Goal: Ask a question

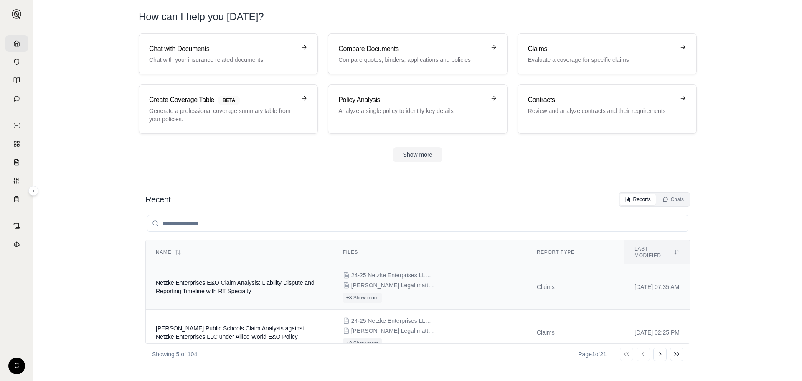
drag, startPoint x: 0, startPoint y: 0, endPoint x: 236, endPoint y: 290, distance: 373.9
click at [236, 290] on td "Netzke Enterprises E&O Claim Analysis: Liability Dispute and Reporting Timeline…" at bounding box center [239, 287] width 187 height 46
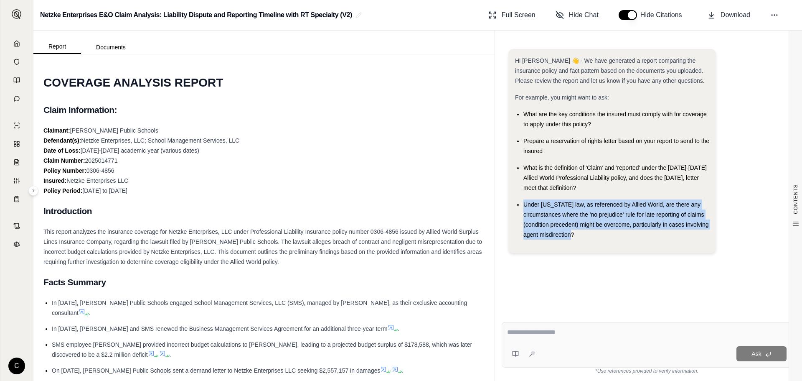
drag, startPoint x: 578, startPoint y: 234, endPoint x: 524, endPoint y: 201, distance: 63.4
click at [524, 201] on div "Under [US_STATE] law, as referenced by Allied World, are there any circumstance…" at bounding box center [616, 219] width 186 height 40
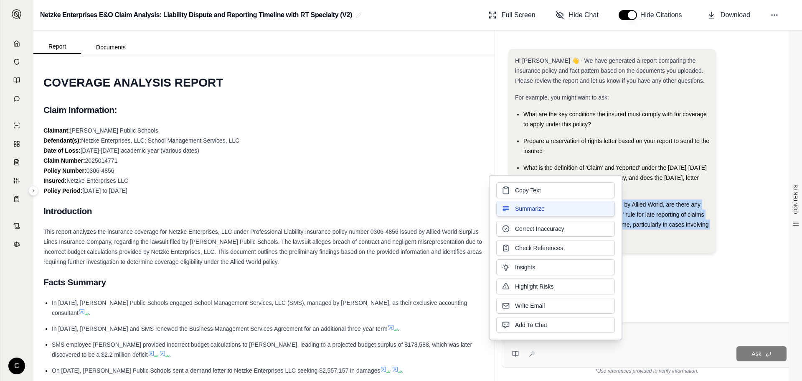
copy span "Under [US_STATE] law, as referenced by Allied World, are there any circumstance…"
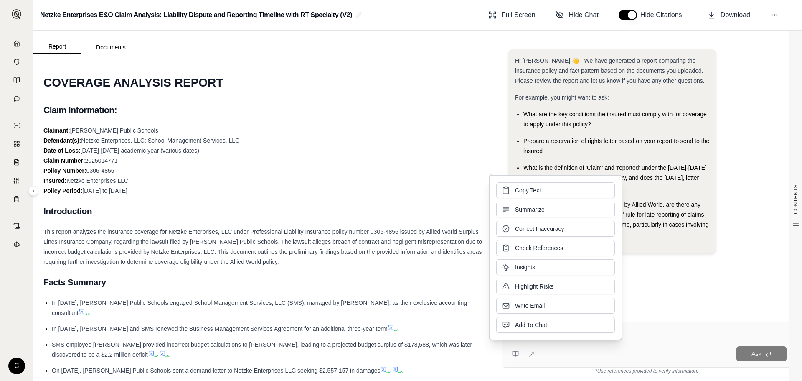
click at [642, 341] on div "Ask" at bounding box center [647, 345] width 290 height 46
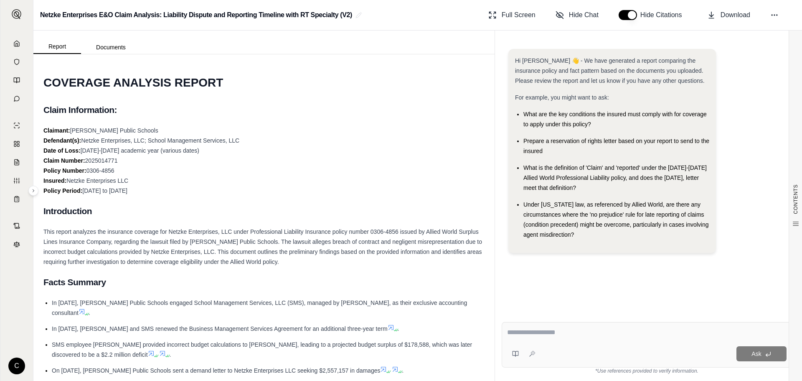
paste textarea "**********"
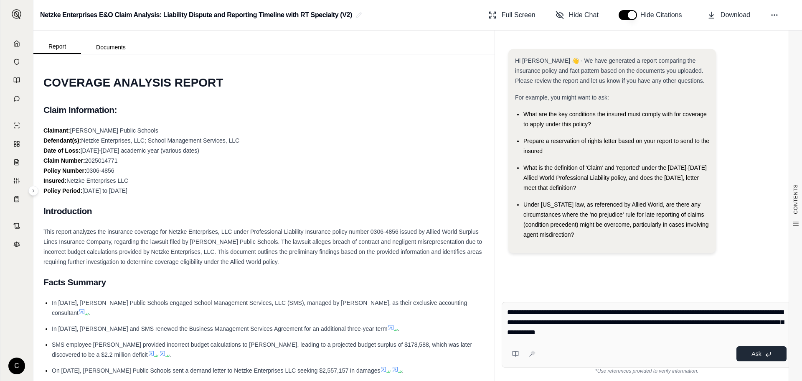
type textarea "**********"
click at [760, 353] on span "Ask" at bounding box center [757, 353] width 10 height 7
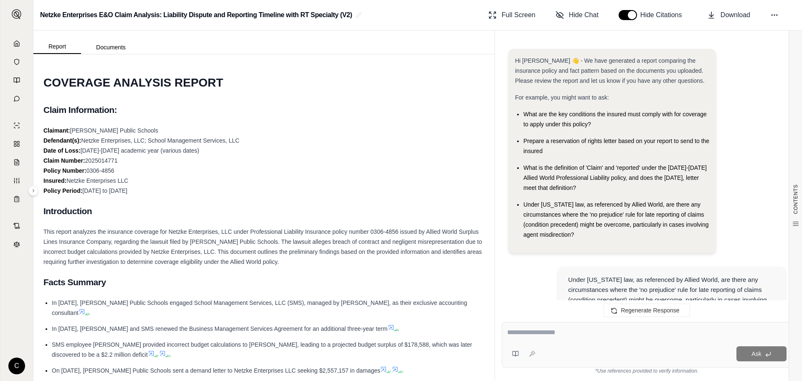
scroll to position [765, 0]
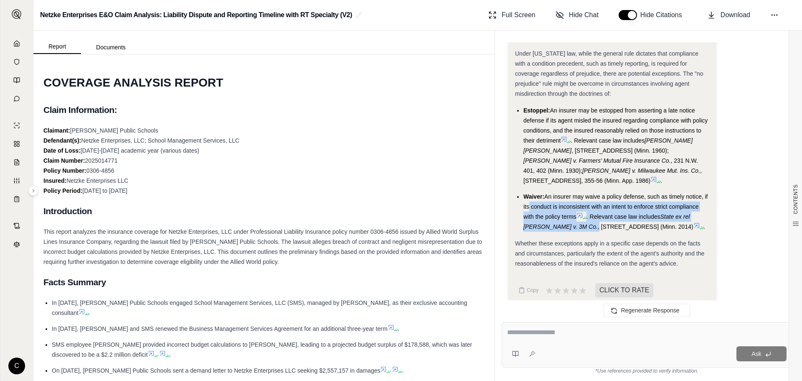
drag, startPoint x: 554, startPoint y: 199, endPoint x: 576, endPoint y: 213, distance: 26.4
click at [576, 213] on li "Waiver: An insurer may waive a policy defense, such as timely notice, if its co…" at bounding box center [616, 211] width 186 height 40
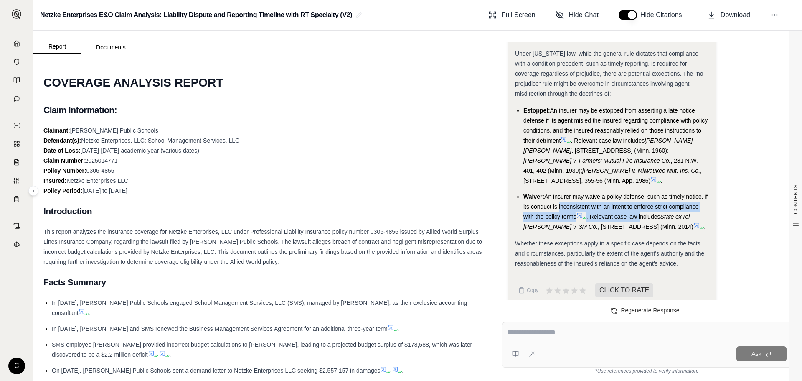
drag, startPoint x: 557, startPoint y: 194, endPoint x: 643, endPoint y: 208, distance: 86.7
click at [643, 208] on li "Waiver: An insurer may waive a policy defense, such as timely notice, if its co…" at bounding box center [616, 211] width 186 height 40
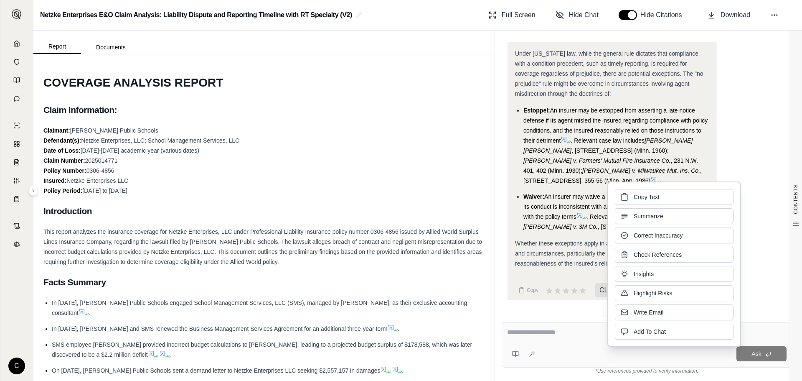
click at [568, 121] on span "An insurer may be estopped from asserting a late notice defense if its agent mi…" at bounding box center [615, 125] width 184 height 37
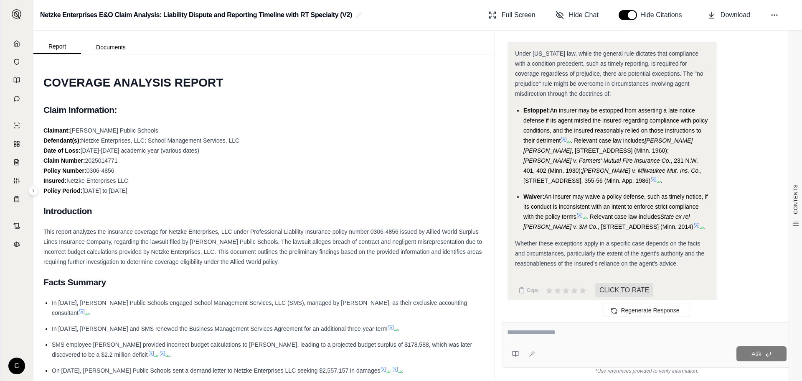
scroll to position [640, 0]
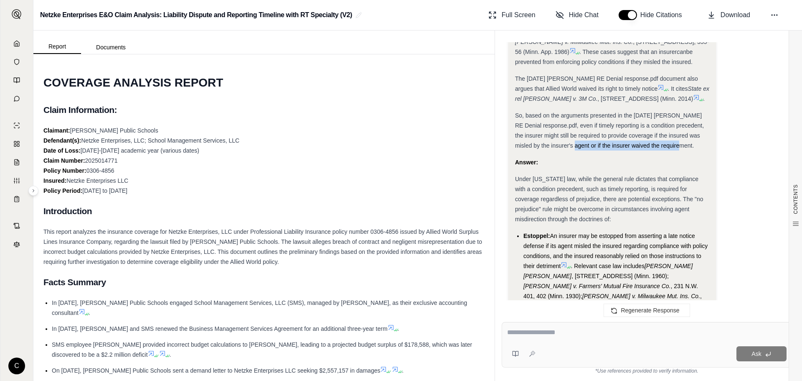
drag, startPoint x: 666, startPoint y: 147, endPoint x: 559, endPoint y: 146, distance: 107.4
click at [559, 146] on span "So, based on the arguments presented in the [DATE] [PERSON_NAME] RE Denial resp…" at bounding box center [609, 130] width 189 height 37
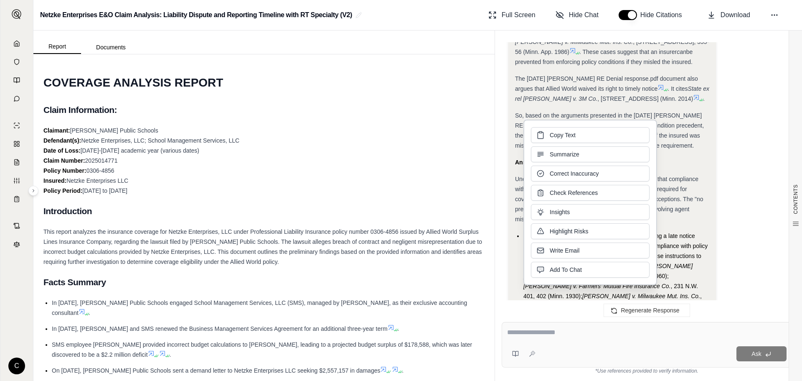
click at [722, 160] on div "Analysis: Okay, let's analyze whether [US_STATE] law provides any exceptions to…" at bounding box center [646, 64] width 277 height 745
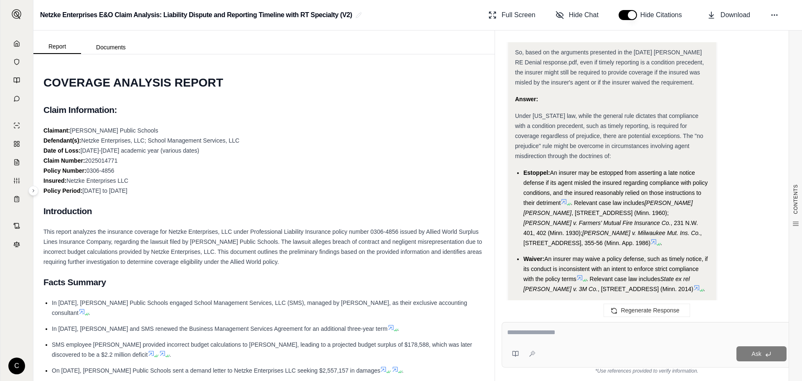
scroll to position [765, 0]
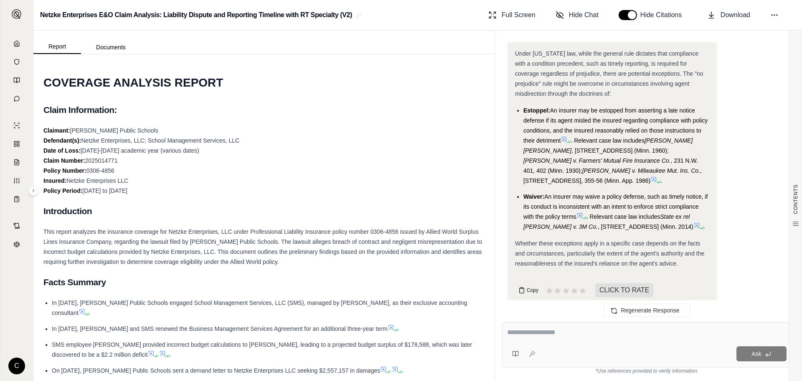
click at [528, 287] on span "Copy" at bounding box center [533, 290] width 12 height 7
click at [385, 213] on h2 "Introduction" at bounding box center [263, 211] width 441 height 18
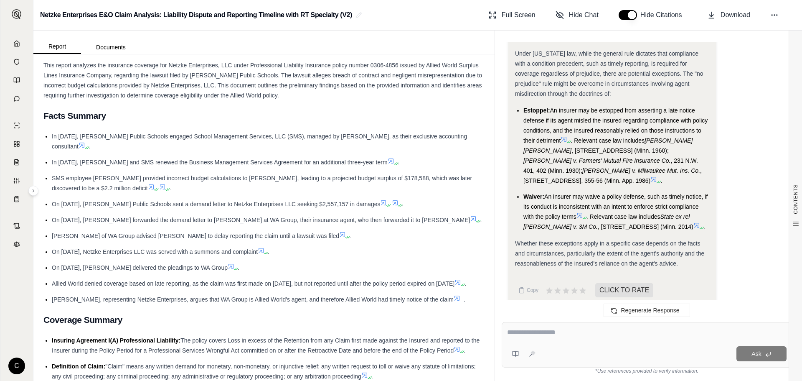
scroll to position [167, 0]
click at [413, 252] on li "On [DATE], Netzke Enterprises LLC was served with a summons and complaint ." at bounding box center [268, 251] width 433 height 10
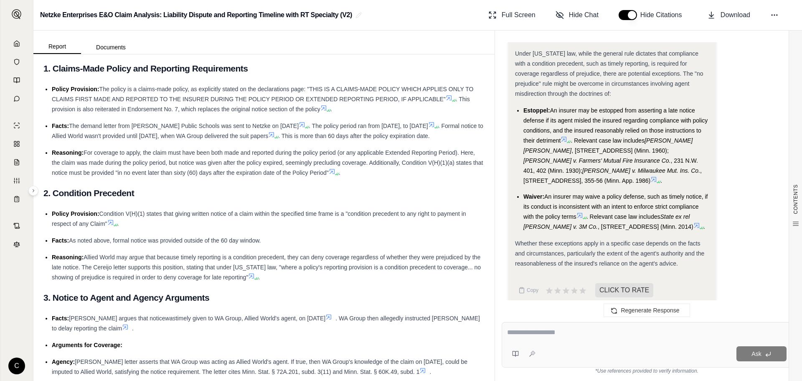
scroll to position [1170, 0]
